Goal: Check status: Check status

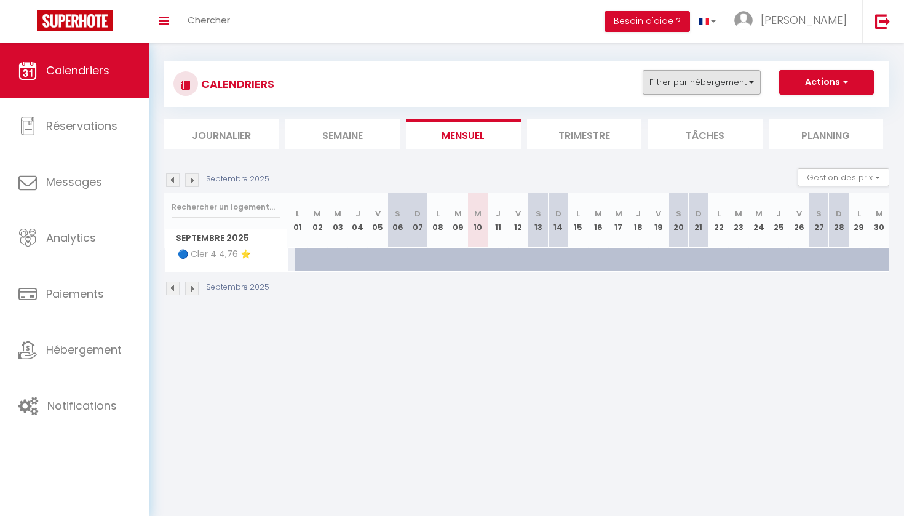
click at [724, 76] on button "Filtrer par hébergement" at bounding box center [701, 82] width 118 height 25
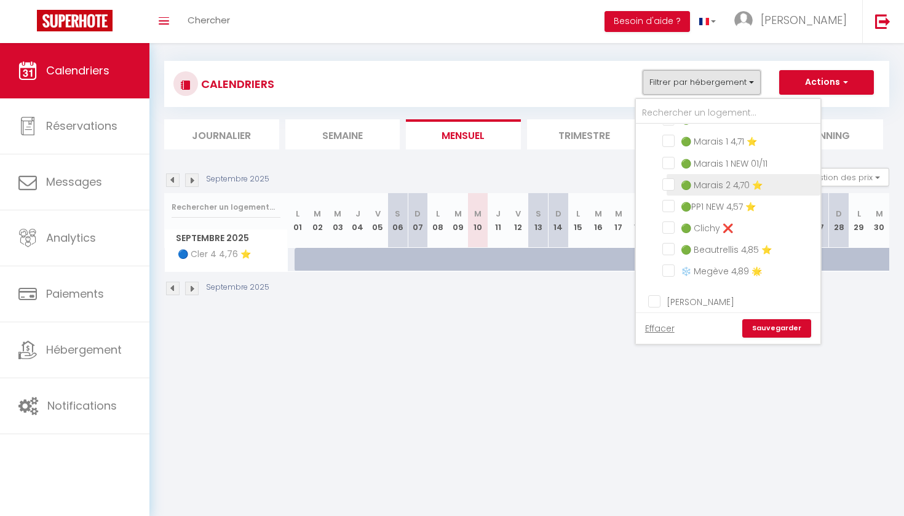
scroll to position [58, 0]
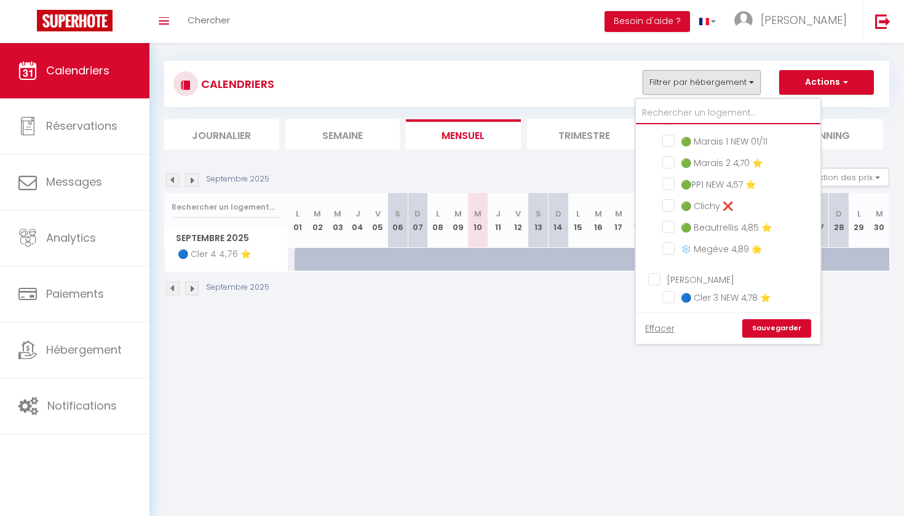
click at [690, 111] on input "text" at bounding box center [728, 113] width 184 height 22
type input "c"
checkbox input "false"
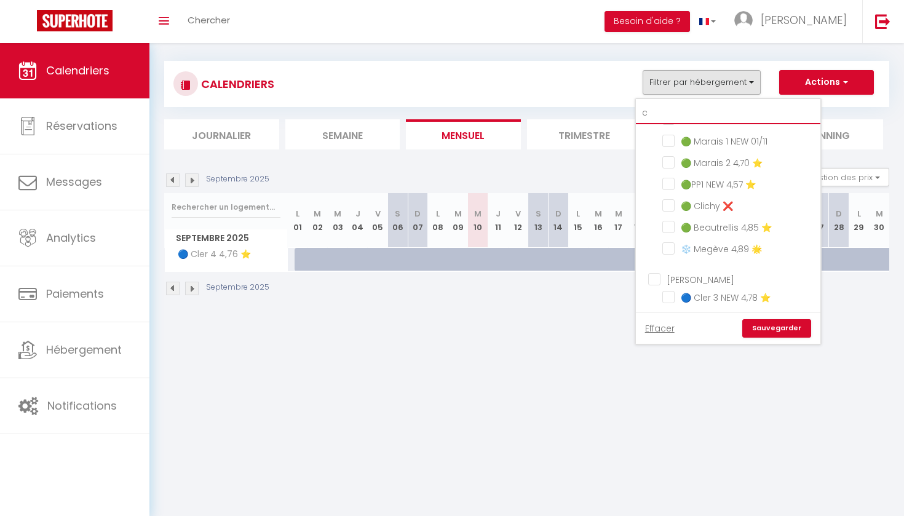
checkbox input "false"
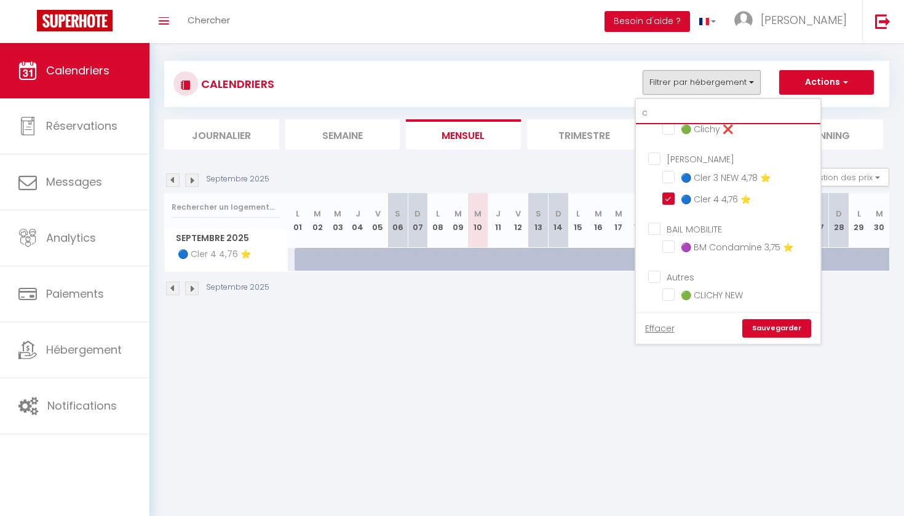
scroll to position [25, 0]
type input "cl"
checkbox input "false"
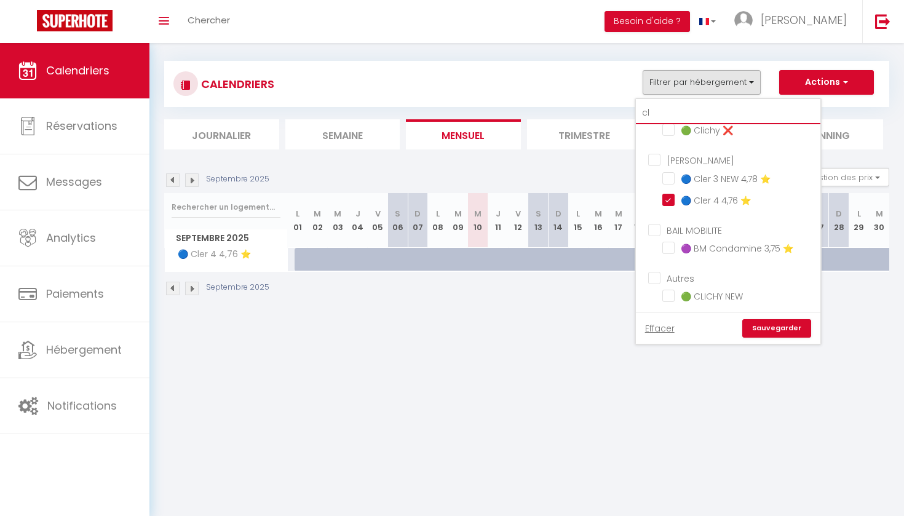
scroll to position [0, 0]
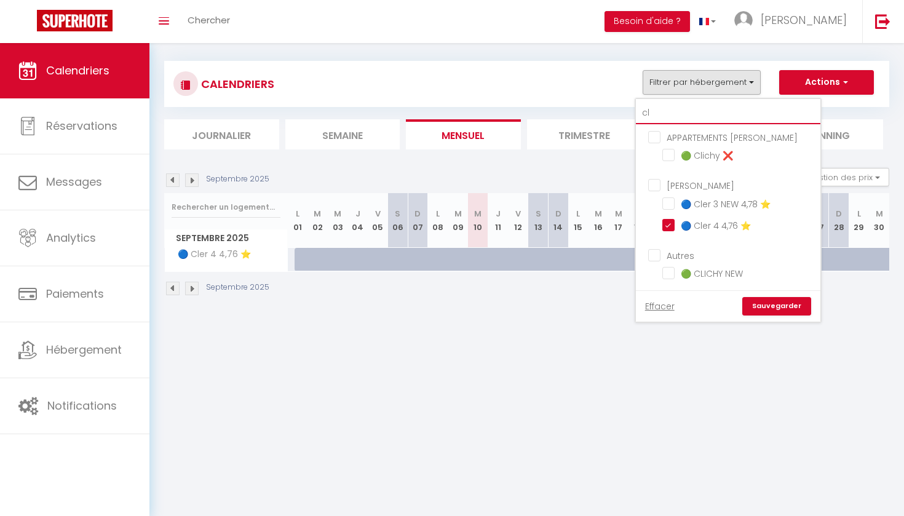
type input "cli"
checkbox input "false"
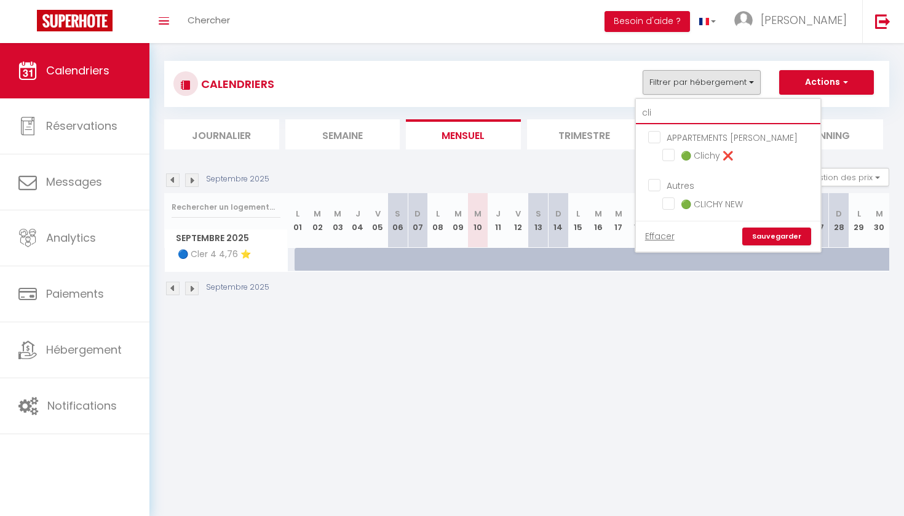
type input "clic"
checkbox input "false"
type input "clich"
checkbox input "false"
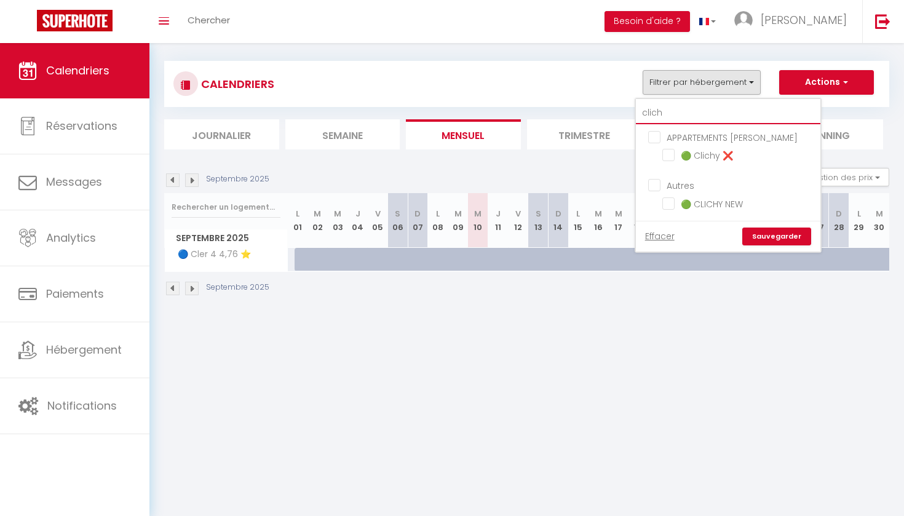
checkbox input "false"
type input "clichy"
checkbox input "false"
type input "clichy"
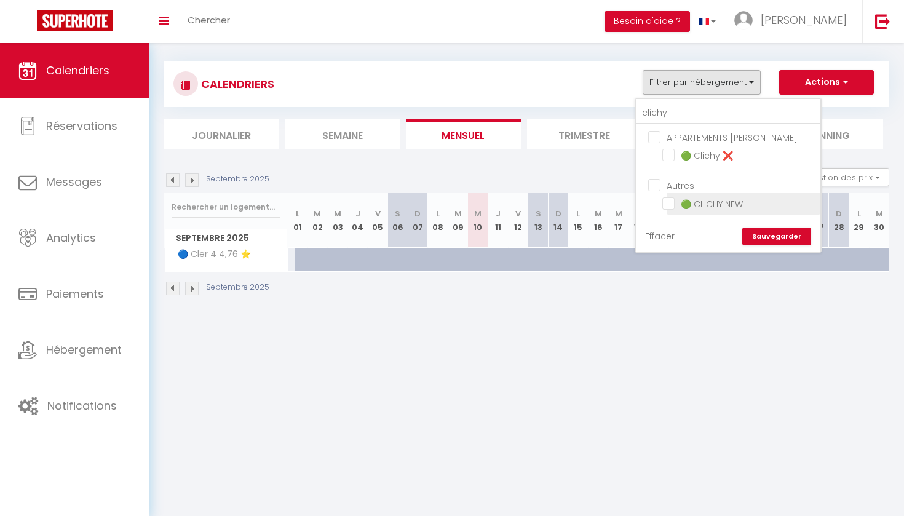
click at [673, 203] on input "🟢 CLICHY NEW" at bounding box center [739, 202] width 154 height 12
checkbox input "true"
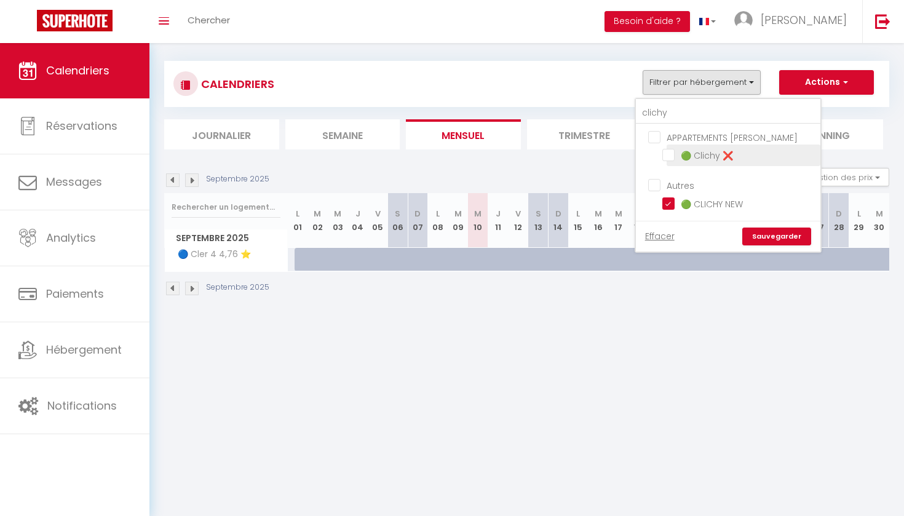
click at [672, 154] on input "🟢 Clichy ❌" at bounding box center [739, 154] width 154 height 12
checkbox input "true"
click at [794, 235] on link "Sauvegarder" at bounding box center [776, 236] width 69 height 18
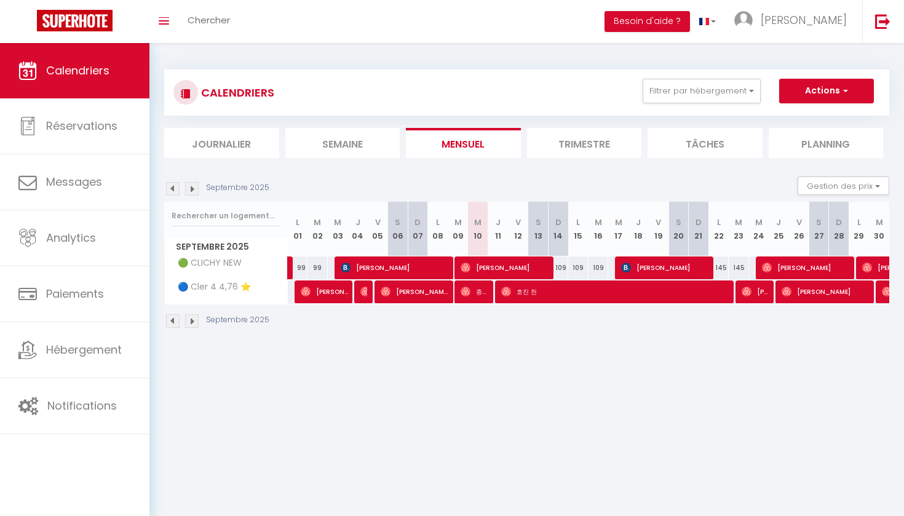
click at [194, 190] on img at bounding box center [192, 189] width 14 height 14
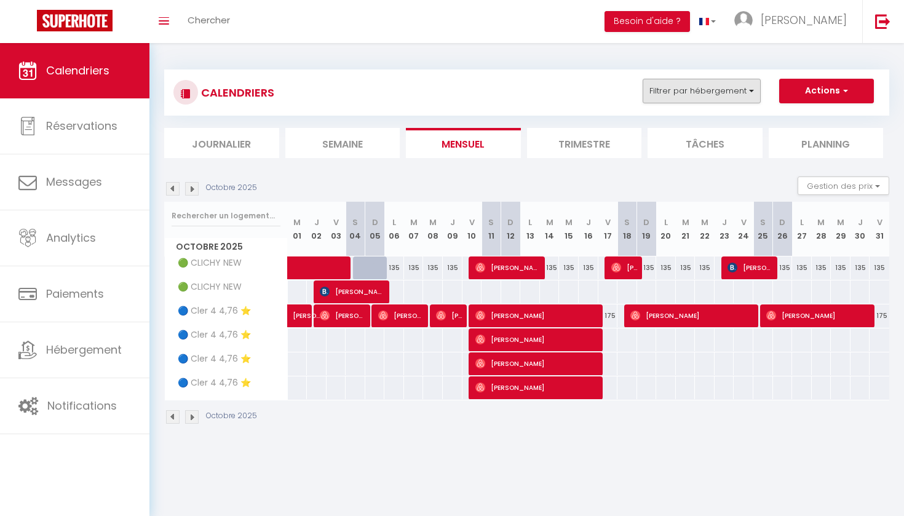
click at [726, 95] on button "Filtrer par hébergement" at bounding box center [701, 91] width 118 height 25
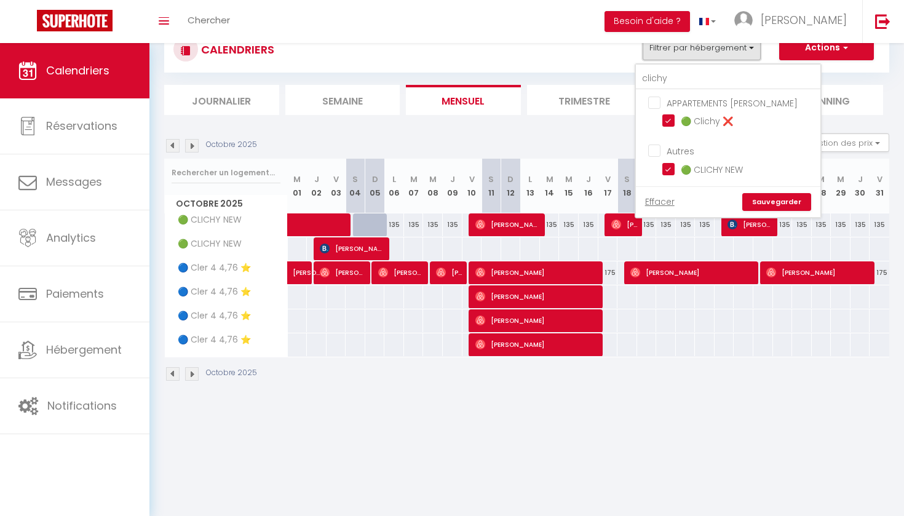
scroll to position [43, 0]
click at [780, 202] on link "Sauvegarder" at bounding box center [776, 202] width 69 height 18
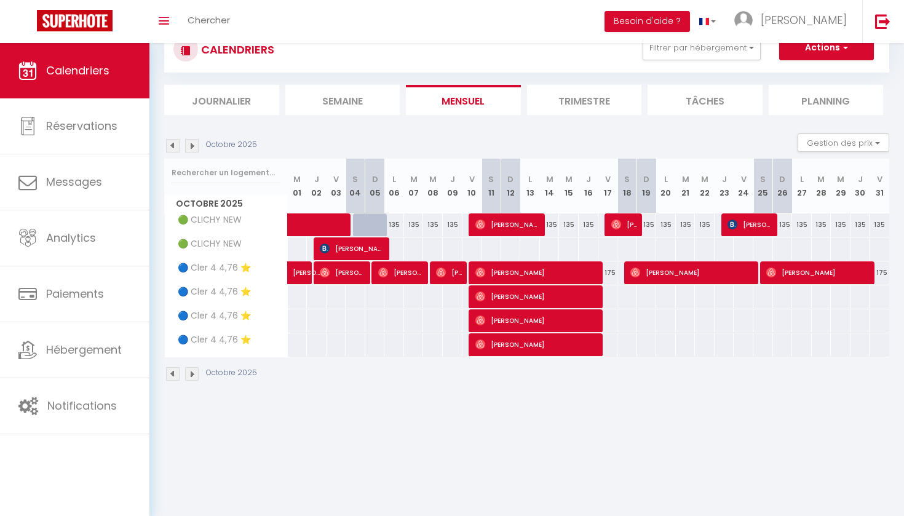
click at [184, 372] on div "Octobre 2025" at bounding box center [212, 374] width 97 height 14
click at [179, 372] on div "Octobre 2025" at bounding box center [212, 374] width 97 height 14
click at [174, 372] on img at bounding box center [173, 374] width 14 height 14
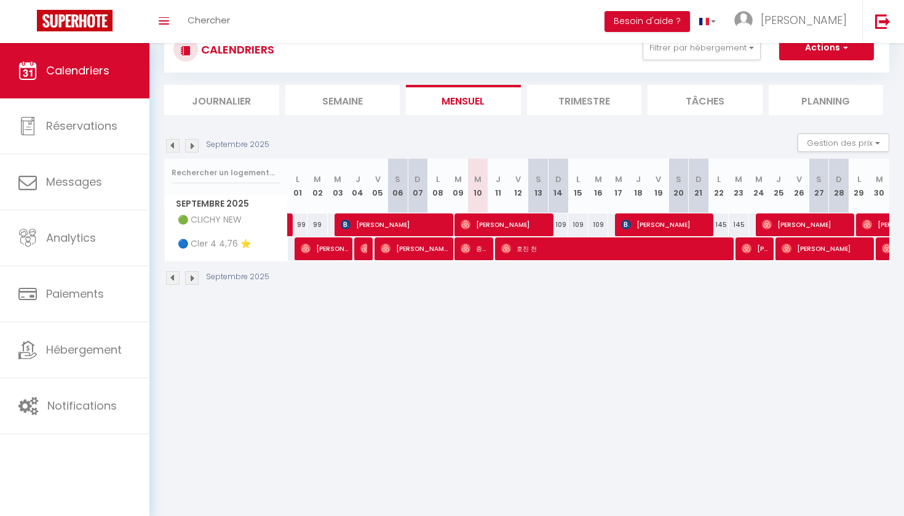
click at [193, 280] on img at bounding box center [192, 278] width 14 height 14
select select "0"
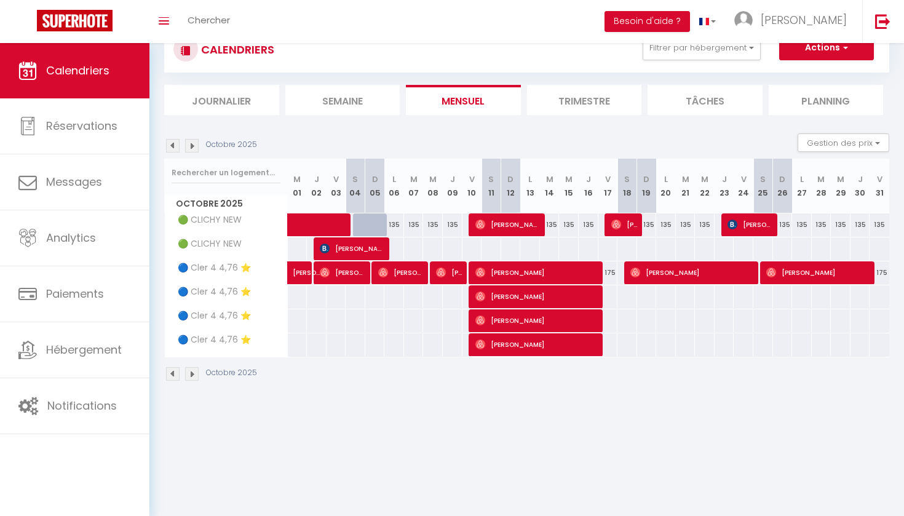
click at [364, 248] on span "[PERSON_NAME]" at bounding box center [353, 248] width 66 height 23
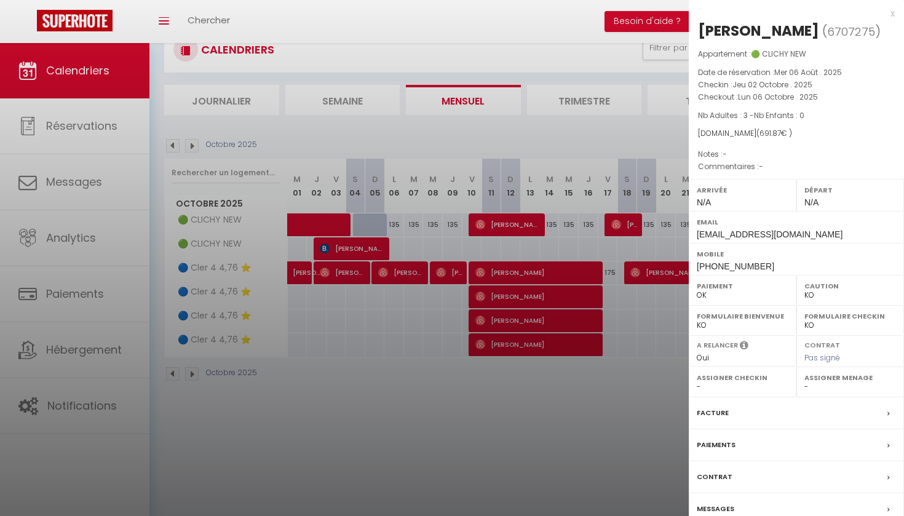
click at [511, 205] on div at bounding box center [452, 258] width 904 height 516
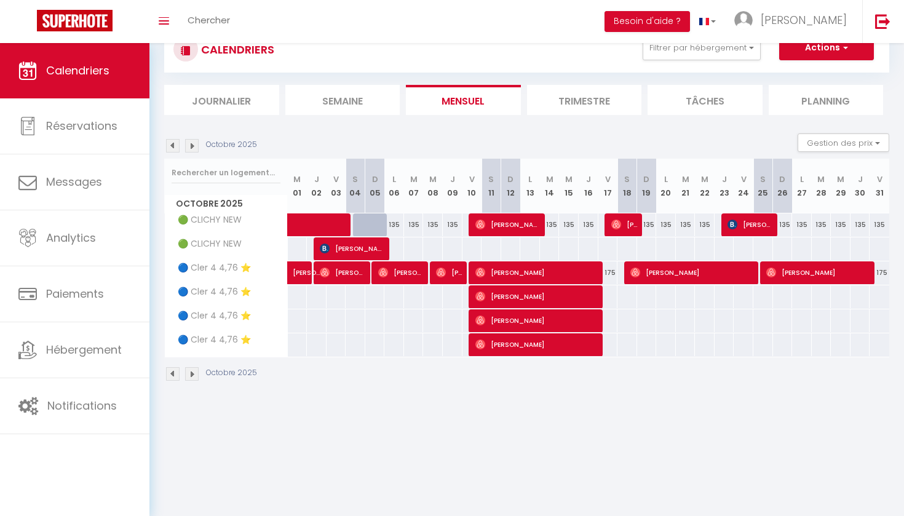
click at [337, 226] on span at bounding box center [343, 224] width 85 height 23
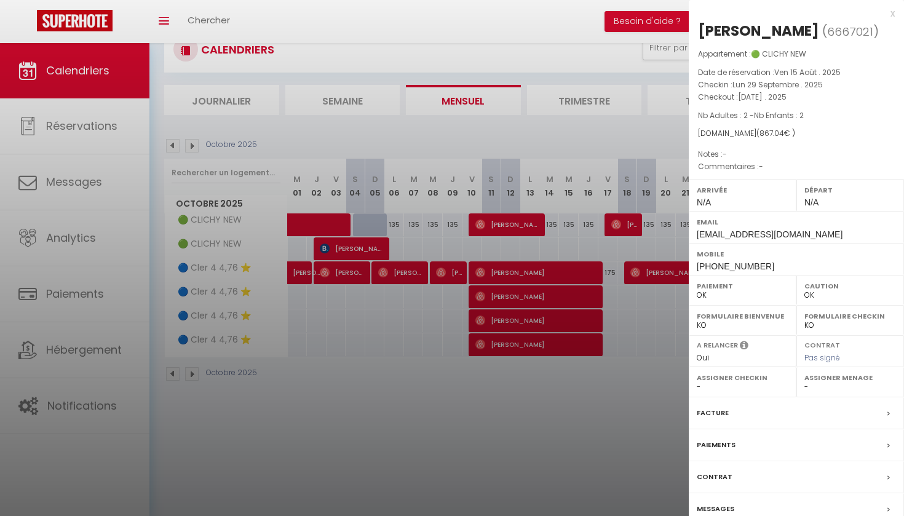
click at [409, 306] on div at bounding box center [452, 258] width 904 height 516
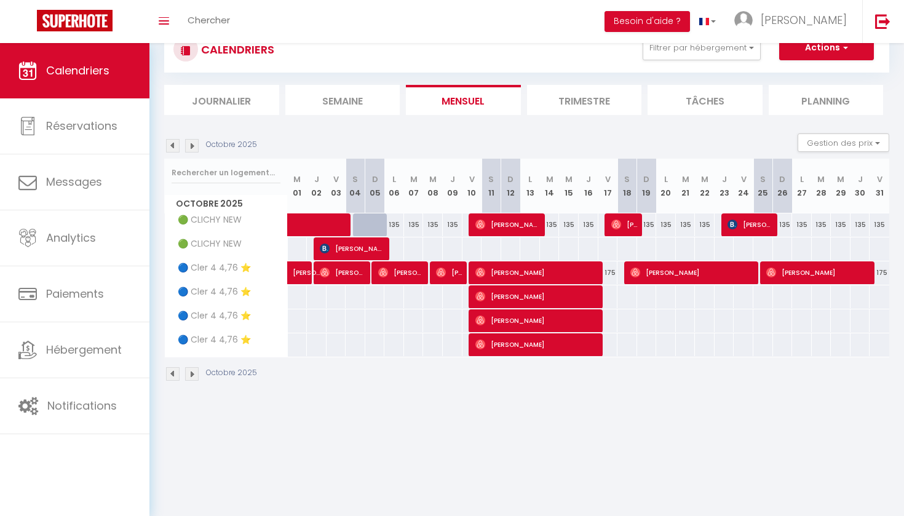
click at [316, 224] on span at bounding box center [343, 224] width 85 height 23
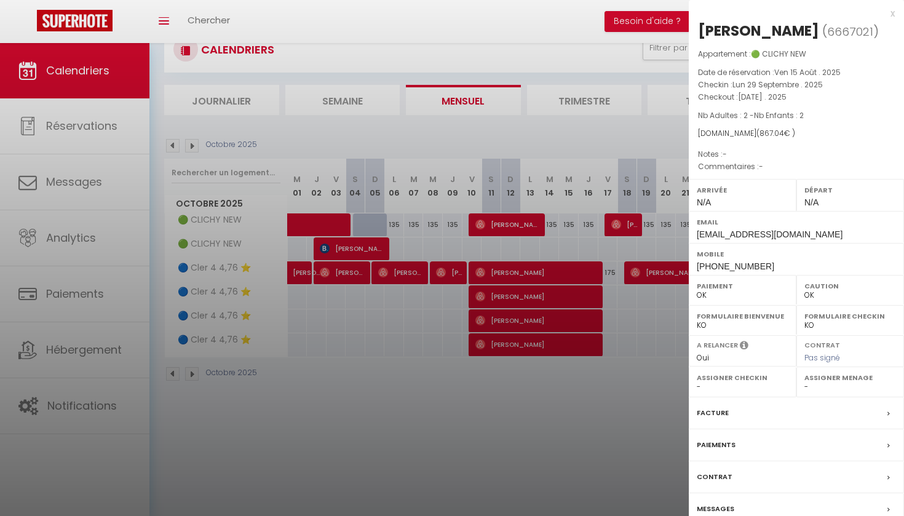
click at [357, 275] on div at bounding box center [452, 258] width 904 height 516
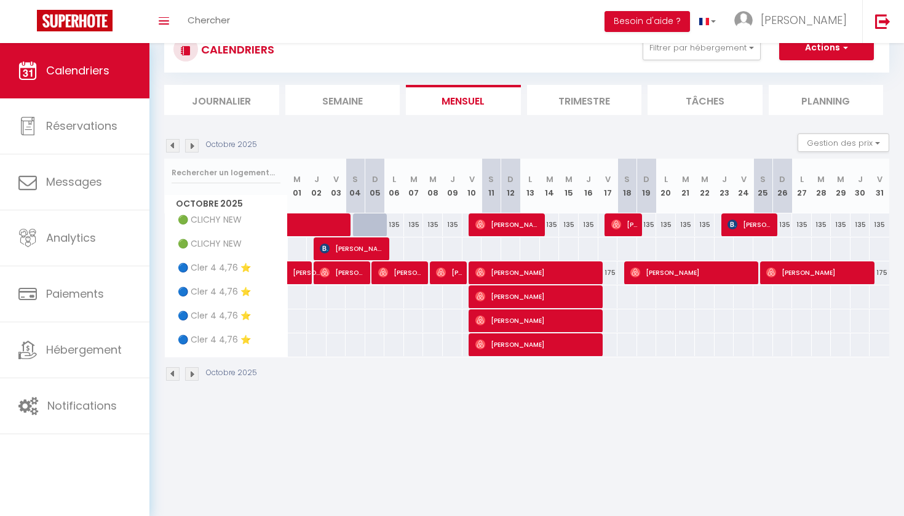
click at [357, 252] on span "[PERSON_NAME]" at bounding box center [353, 248] width 66 height 23
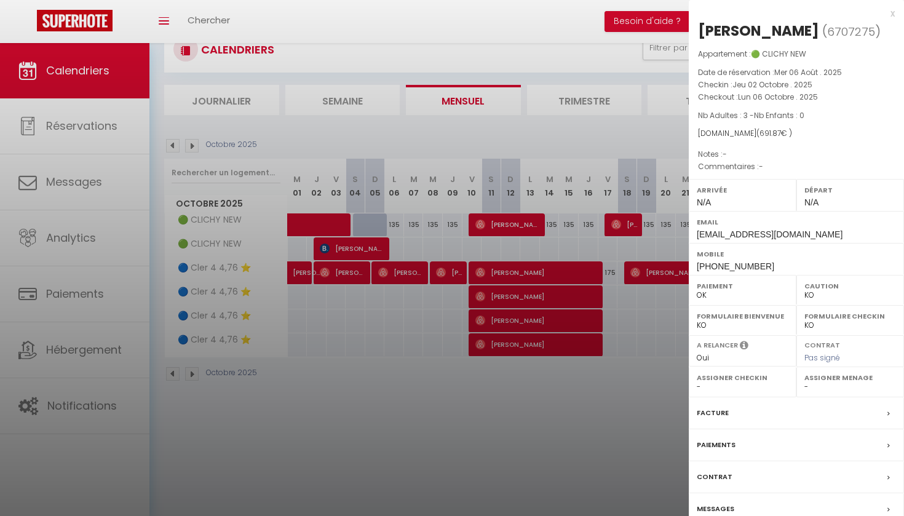
click at [363, 325] on div at bounding box center [452, 258] width 904 height 516
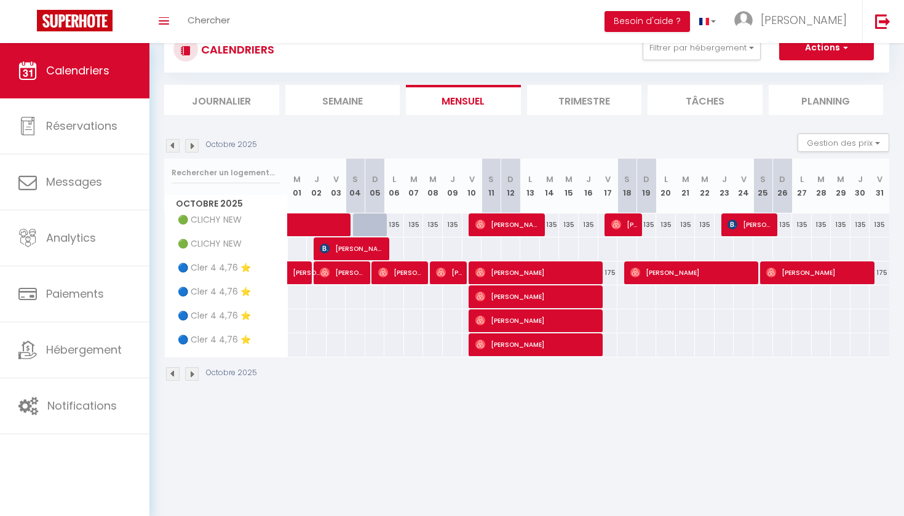
click at [341, 230] on span at bounding box center [343, 224] width 85 height 23
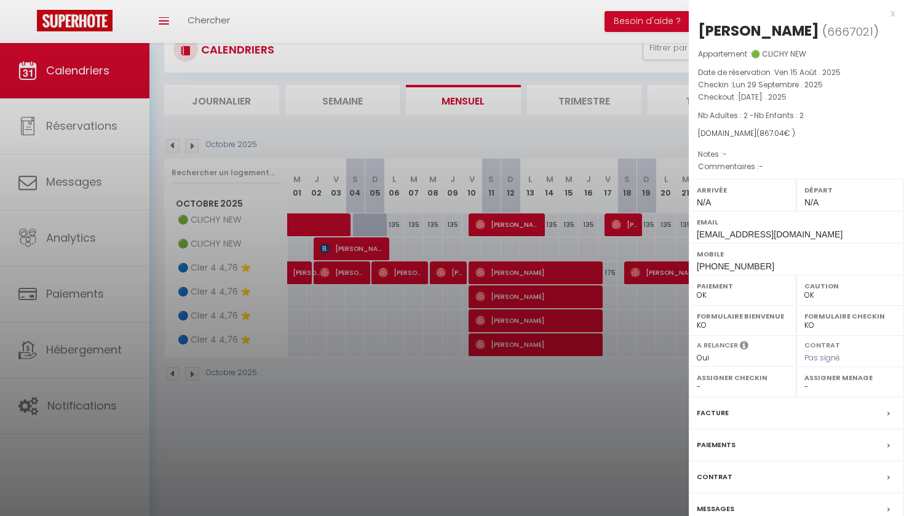
click at [367, 251] on div at bounding box center [452, 258] width 904 height 516
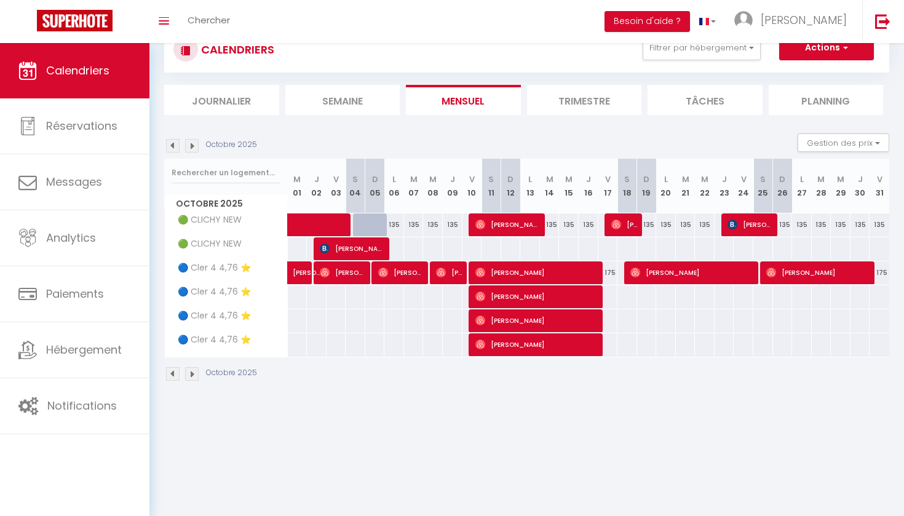
click at [367, 251] on span "[PERSON_NAME]" at bounding box center [353, 248] width 66 height 23
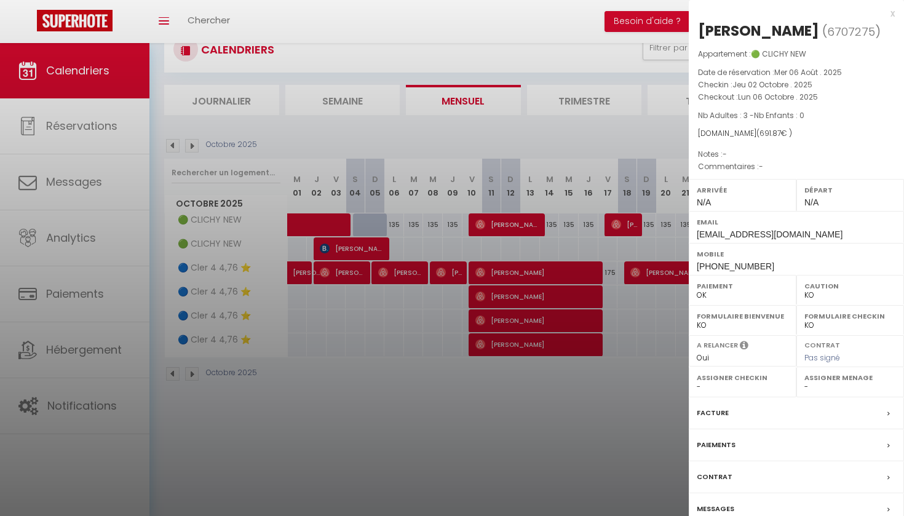
click at [348, 243] on div at bounding box center [452, 258] width 904 height 516
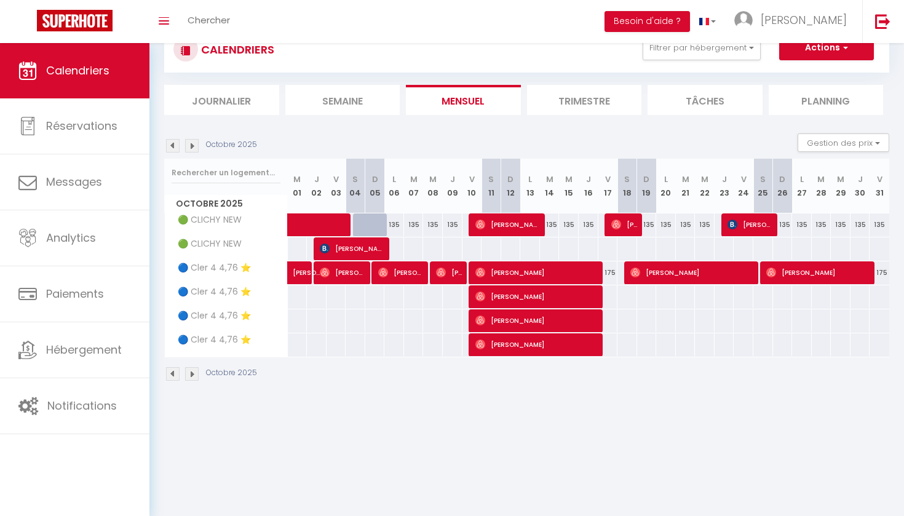
click at [311, 224] on span at bounding box center [343, 224] width 85 height 23
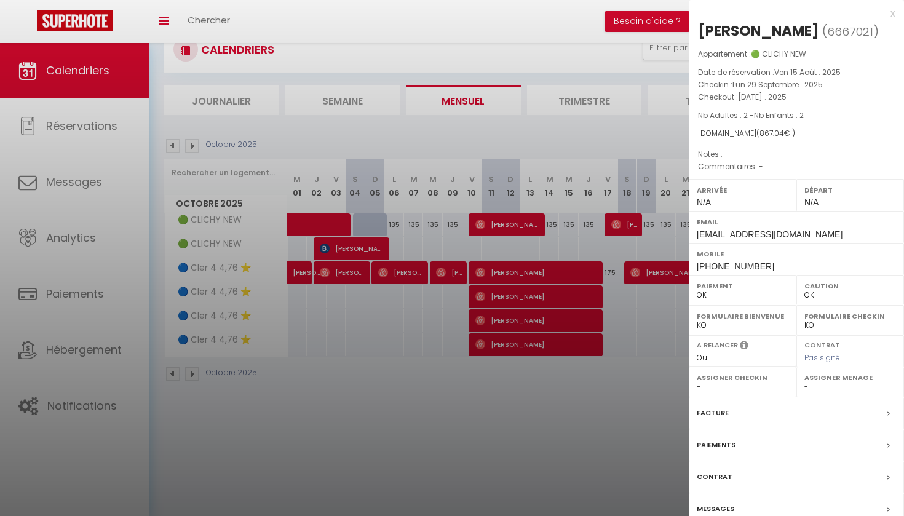
click at [335, 263] on div at bounding box center [452, 258] width 904 height 516
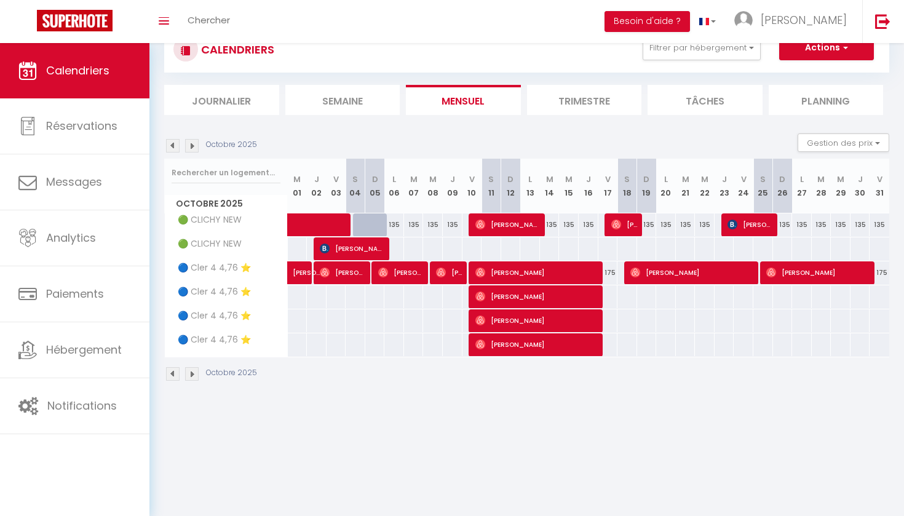
click at [349, 253] on span "[PERSON_NAME]" at bounding box center [353, 248] width 66 height 23
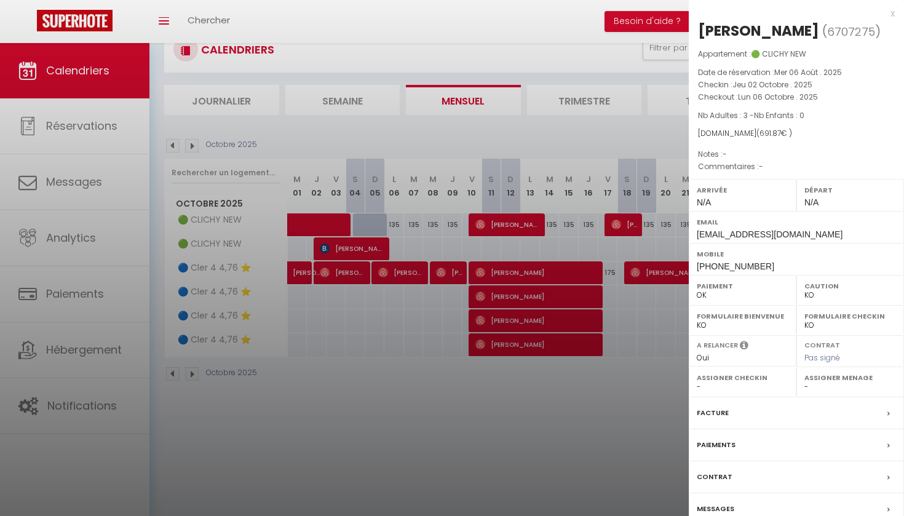
click at [319, 217] on div at bounding box center [452, 258] width 904 height 516
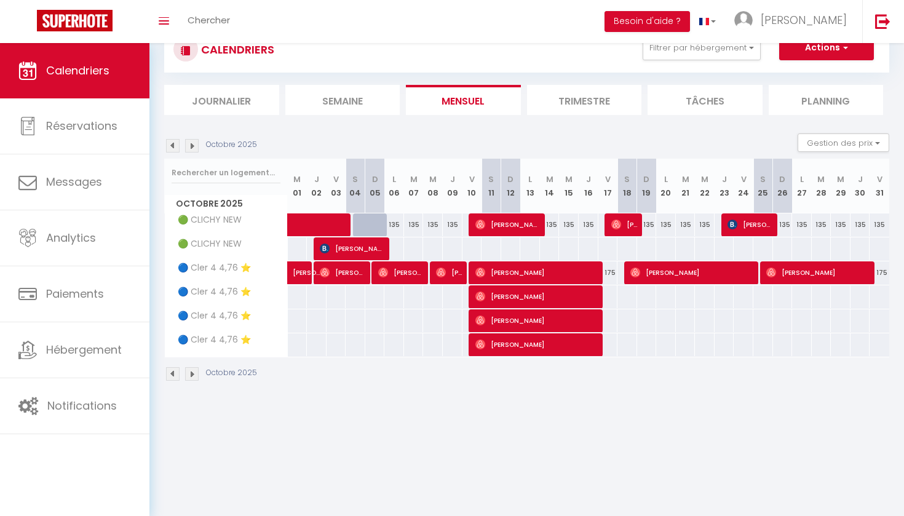
click at [319, 218] on span at bounding box center [343, 224] width 85 height 23
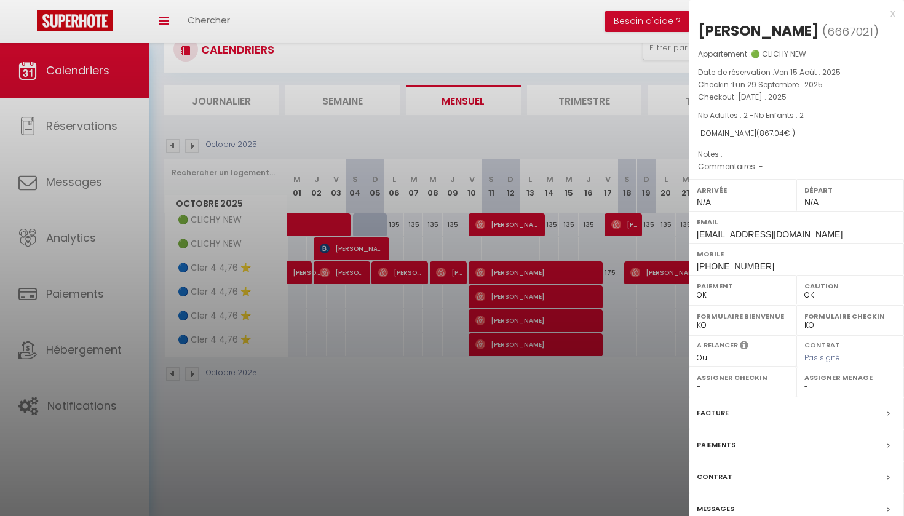
click at [333, 240] on div at bounding box center [452, 258] width 904 height 516
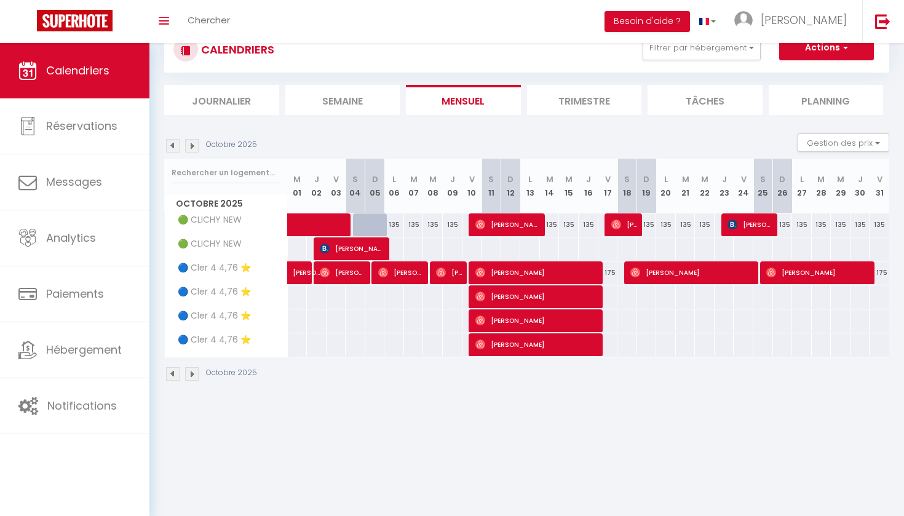
click at [338, 252] on span "[PERSON_NAME]" at bounding box center [353, 248] width 66 height 23
select select "KO"
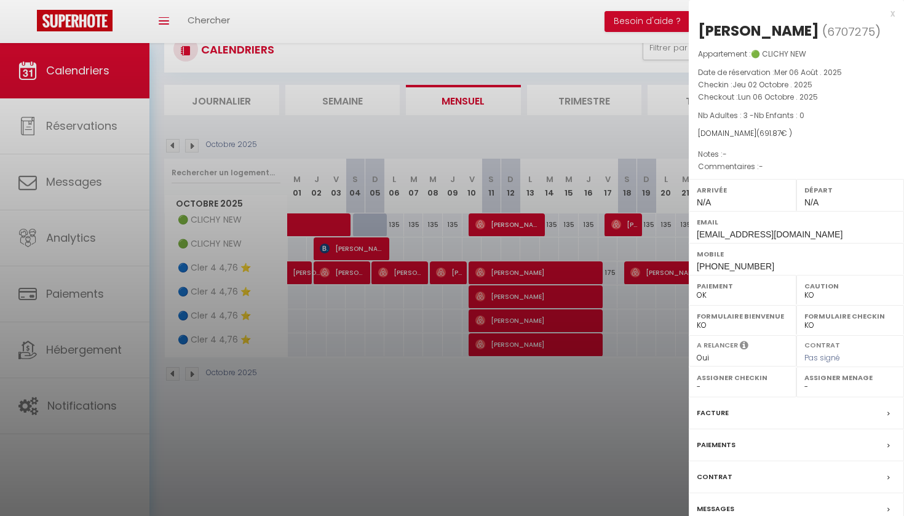
click at [361, 249] on div at bounding box center [452, 258] width 904 height 516
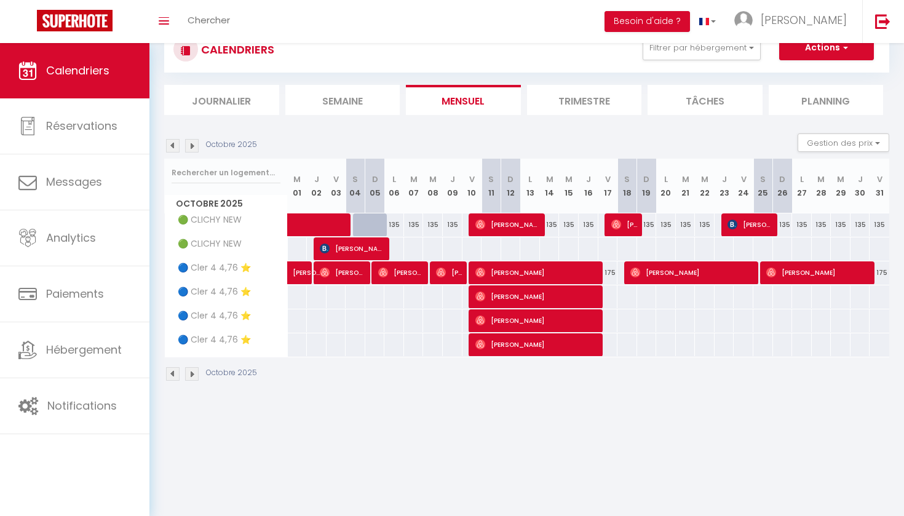
click at [349, 251] on span "[PERSON_NAME]" at bounding box center [353, 248] width 66 height 23
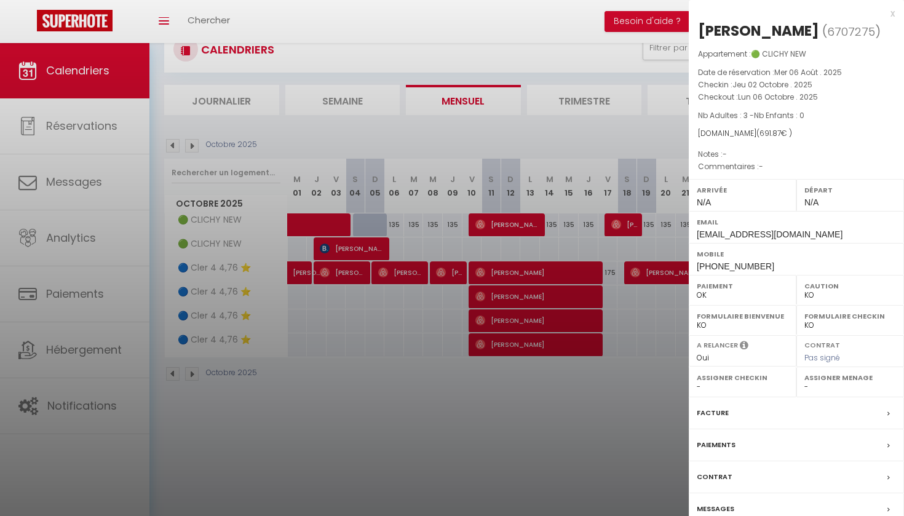
click at [795, 34] on div "[PERSON_NAME]" at bounding box center [758, 31] width 121 height 20
